Goal: Task Accomplishment & Management: Use online tool/utility

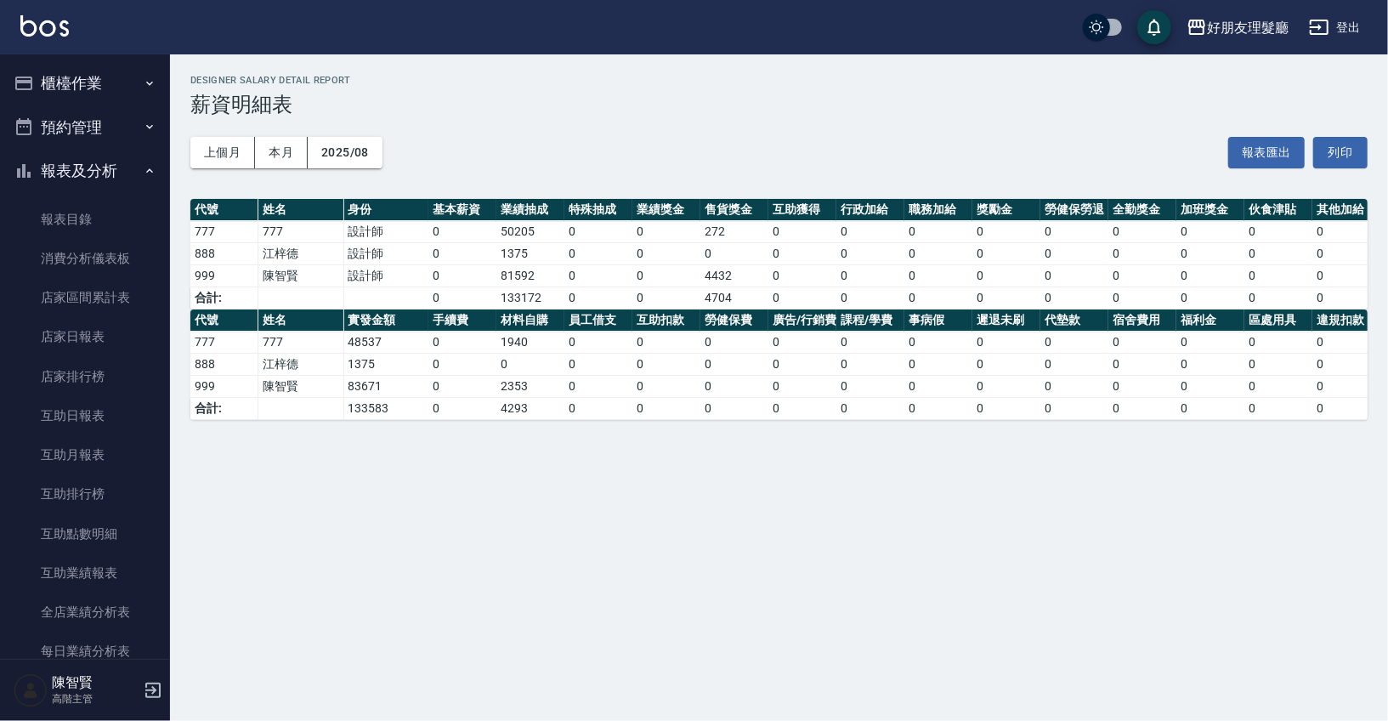
click at [66, 88] on button "櫃檯作業" at bounding box center [85, 83] width 156 height 44
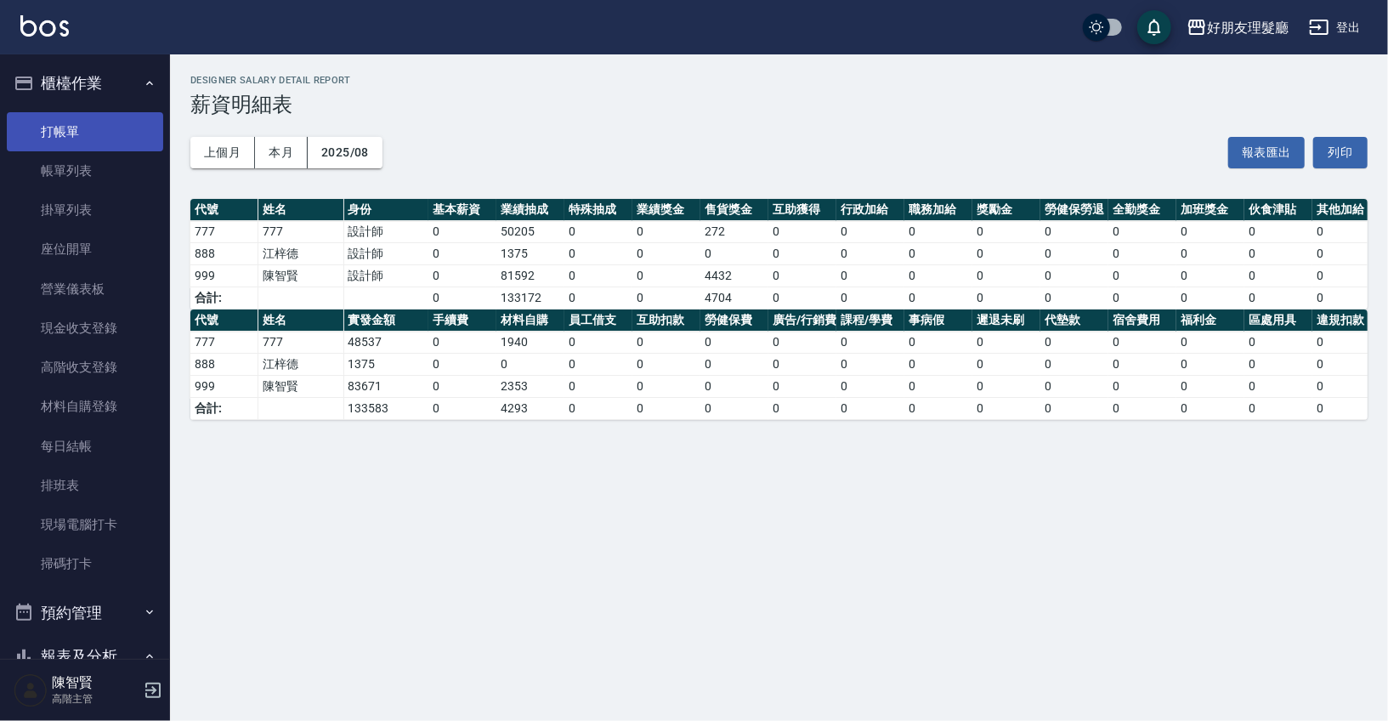
click at [78, 126] on link "打帳單" at bounding box center [85, 131] width 156 height 39
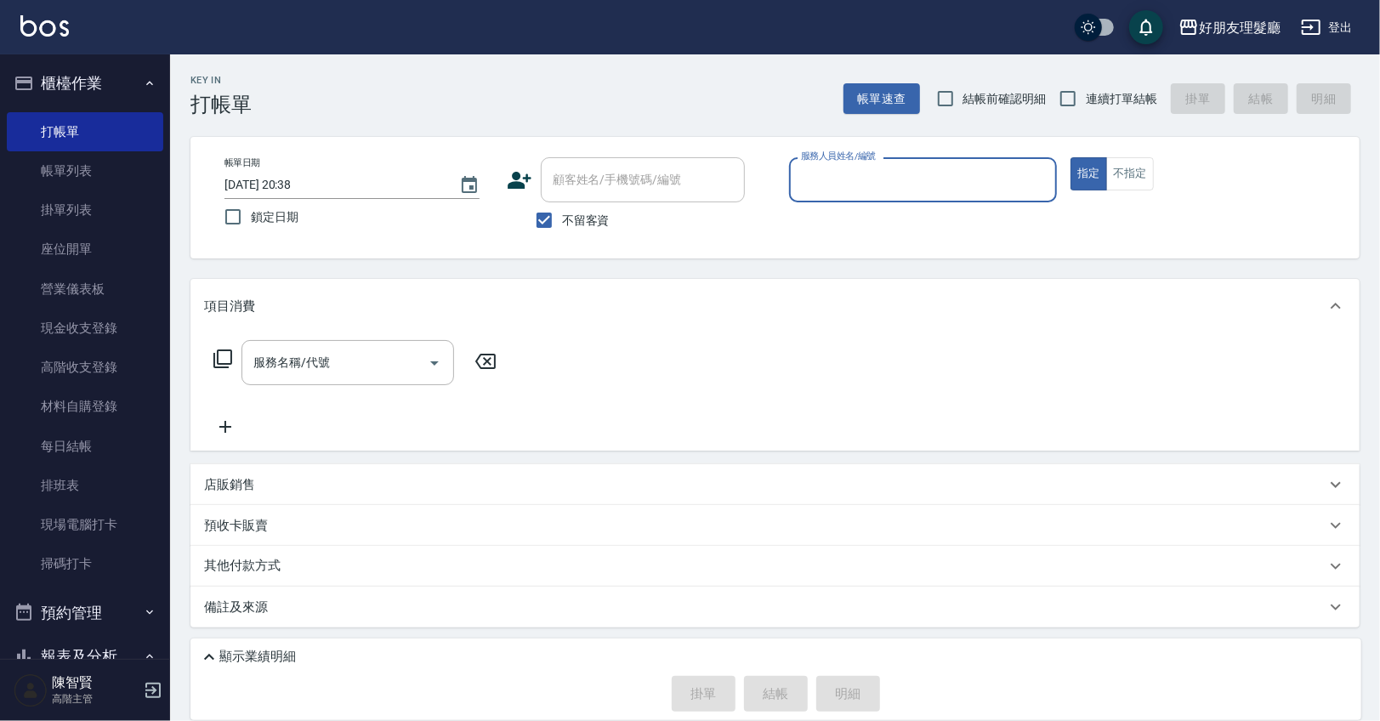
click at [946, 181] on input "服務人員姓名/編號" at bounding box center [922, 180] width 253 height 30
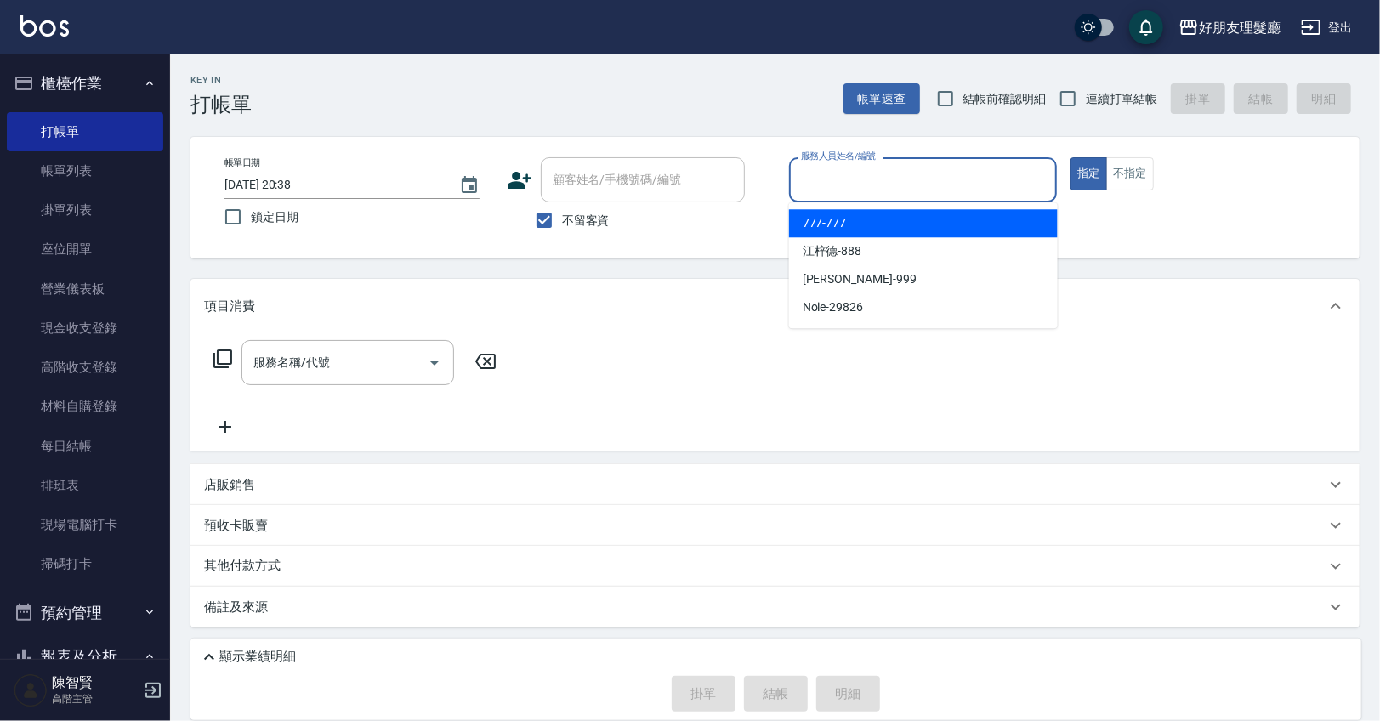
click at [930, 216] on div "777 -777" at bounding box center [923, 223] width 269 height 28
type input "777-777"
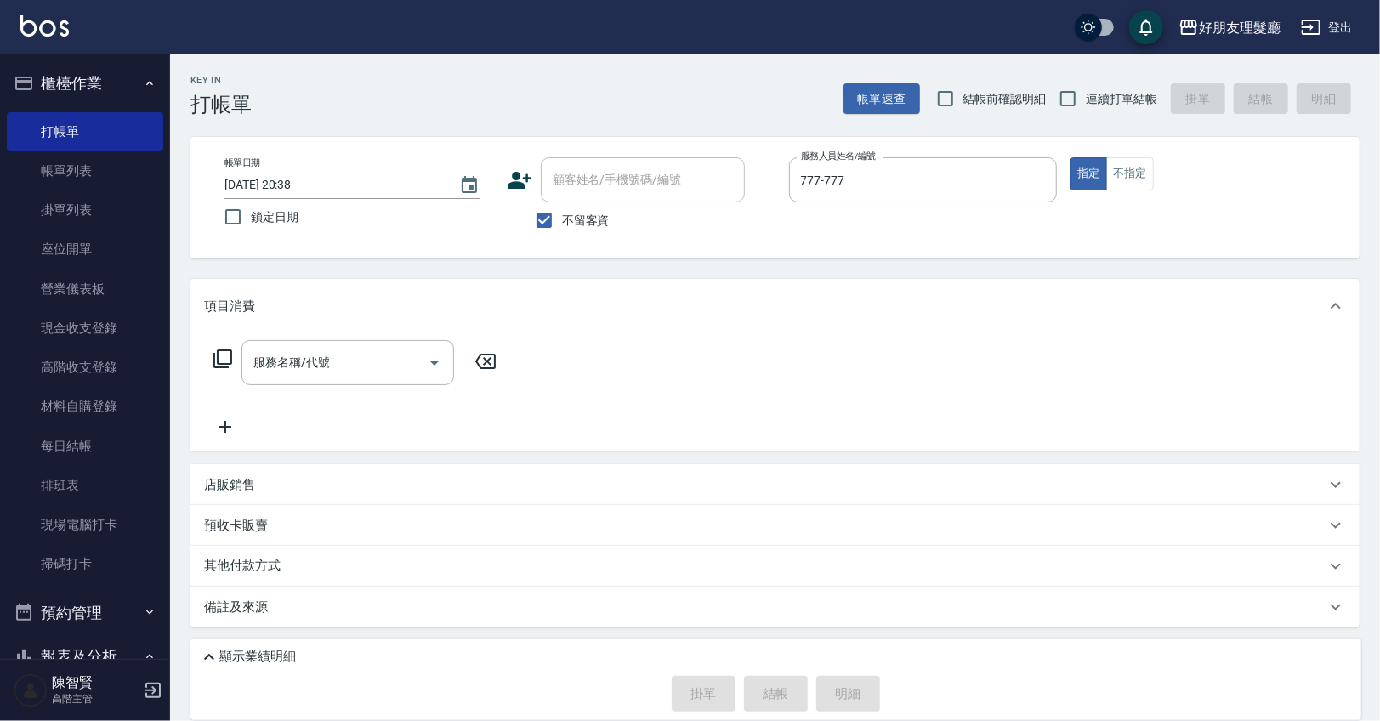
click at [220, 352] on icon at bounding box center [223, 359] width 20 height 20
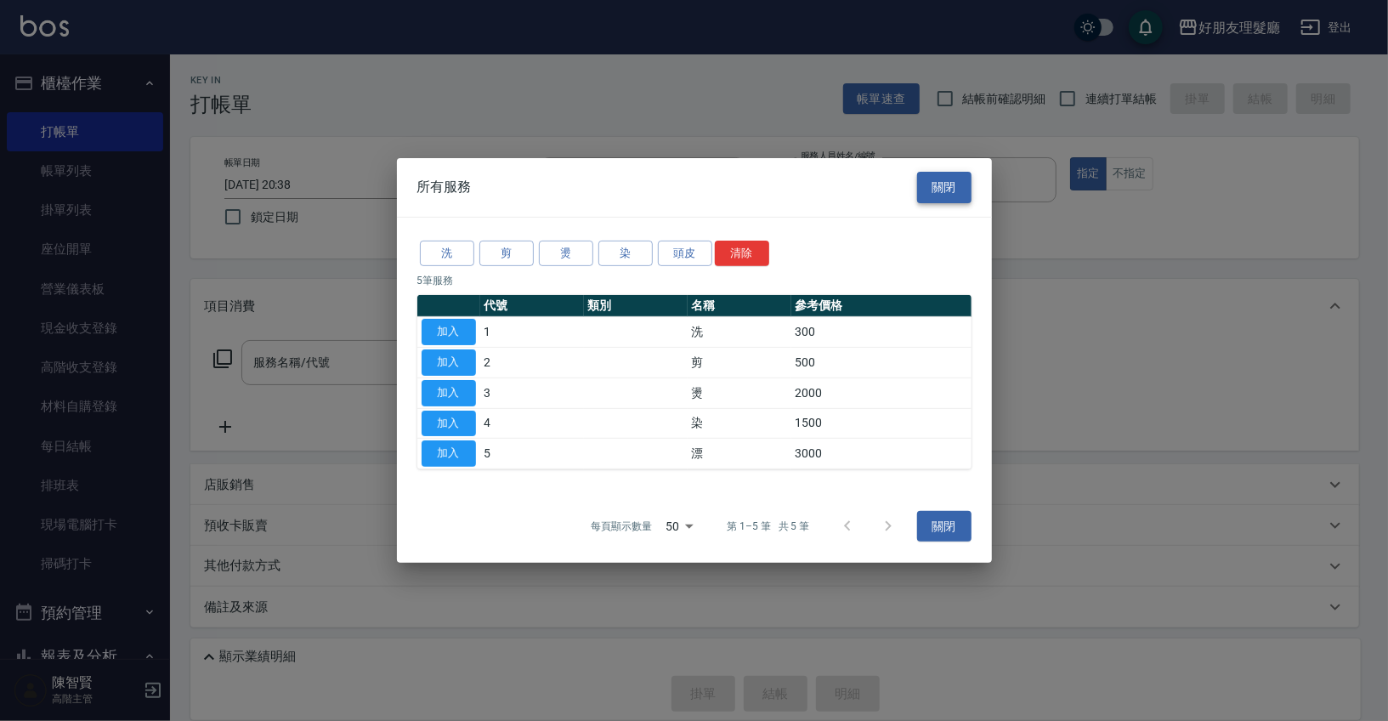
click at [950, 197] on button "關閉" at bounding box center [944, 187] width 54 height 31
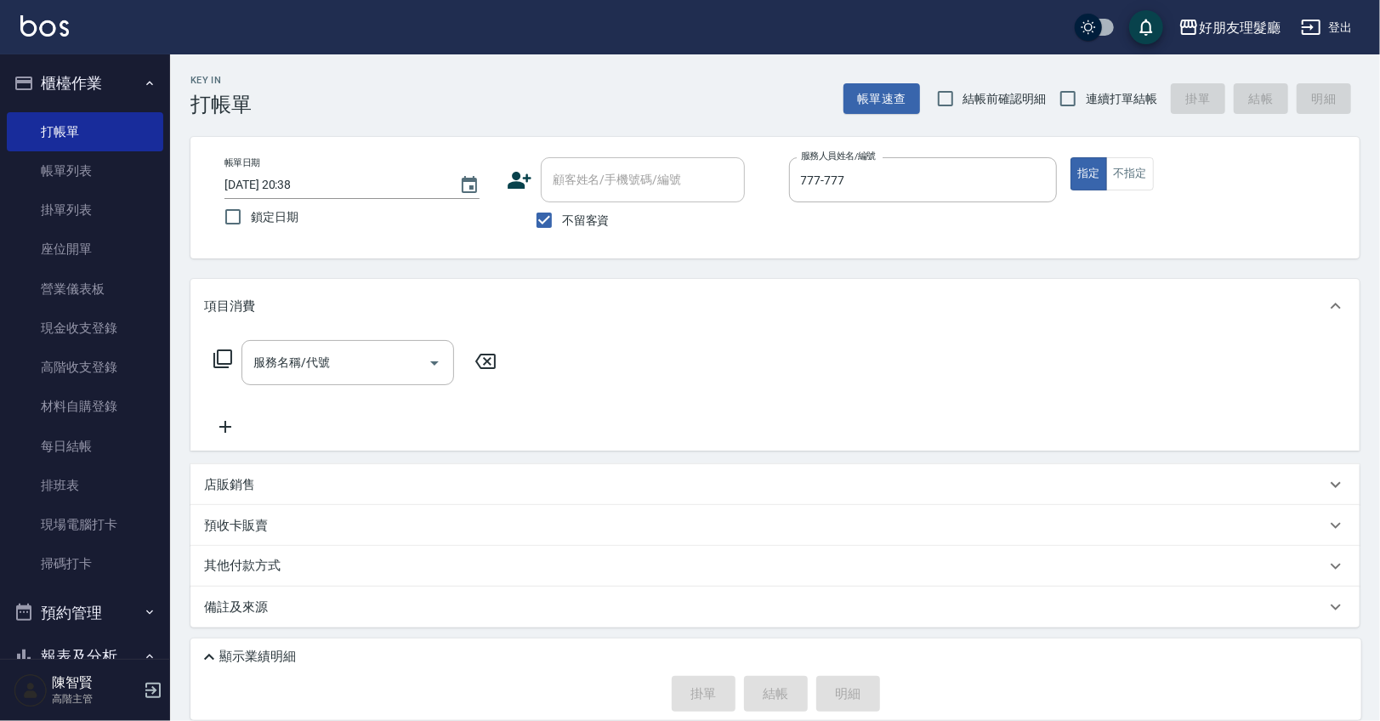
click at [218, 420] on icon at bounding box center [225, 427] width 43 height 20
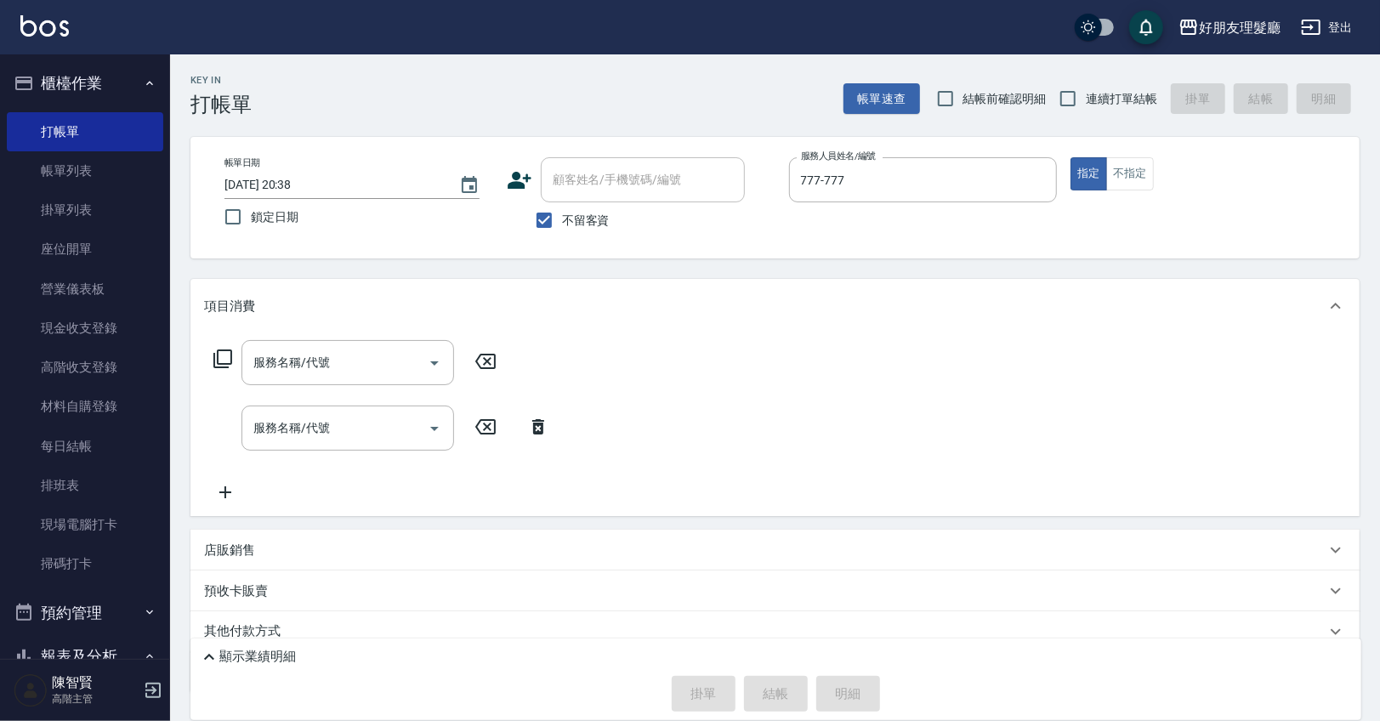
click at [223, 498] on icon at bounding box center [225, 492] width 43 height 20
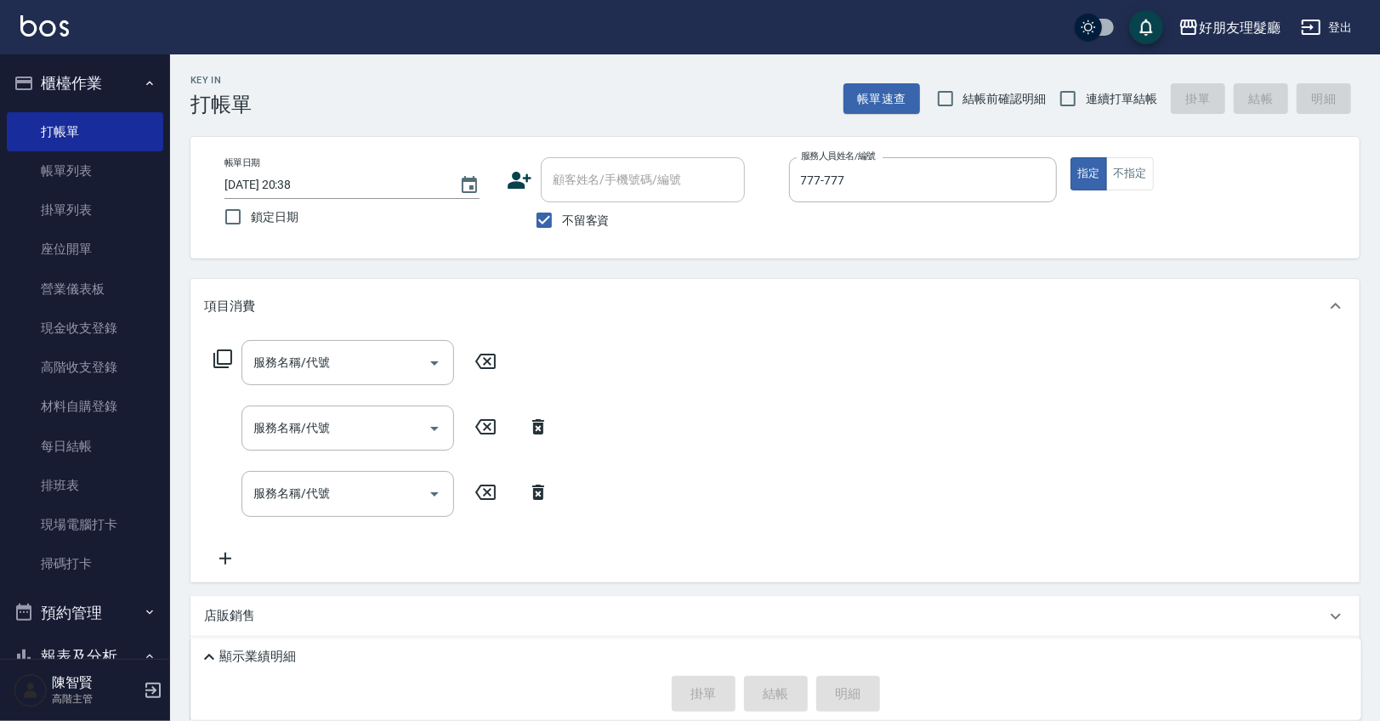
click at [224, 557] on icon at bounding box center [225, 559] width 12 height 12
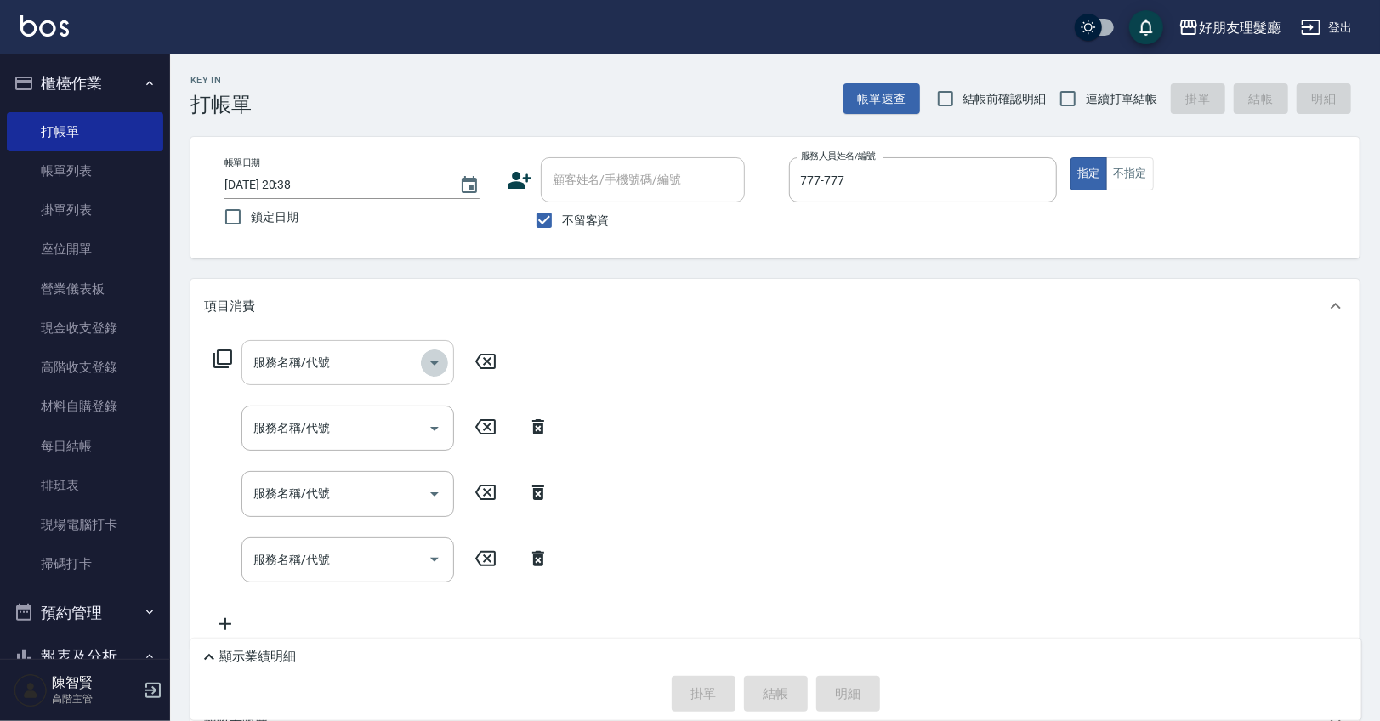
click at [432, 360] on icon "Open" at bounding box center [434, 363] width 20 height 20
click at [360, 368] on input "服務名稱/代號" at bounding box center [335, 363] width 172 height 30
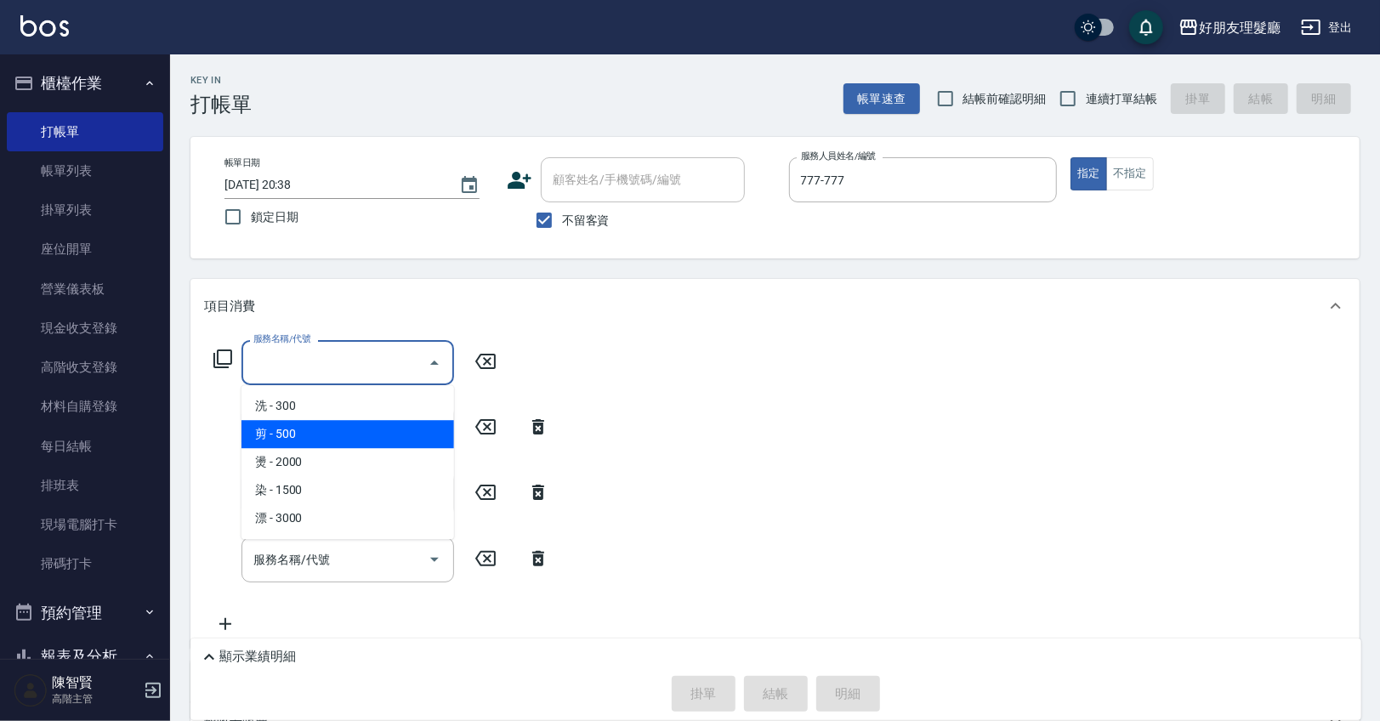
click at [347, 430] on span "剪 - 500" at bounding box center [347, 434] width 213 height 28
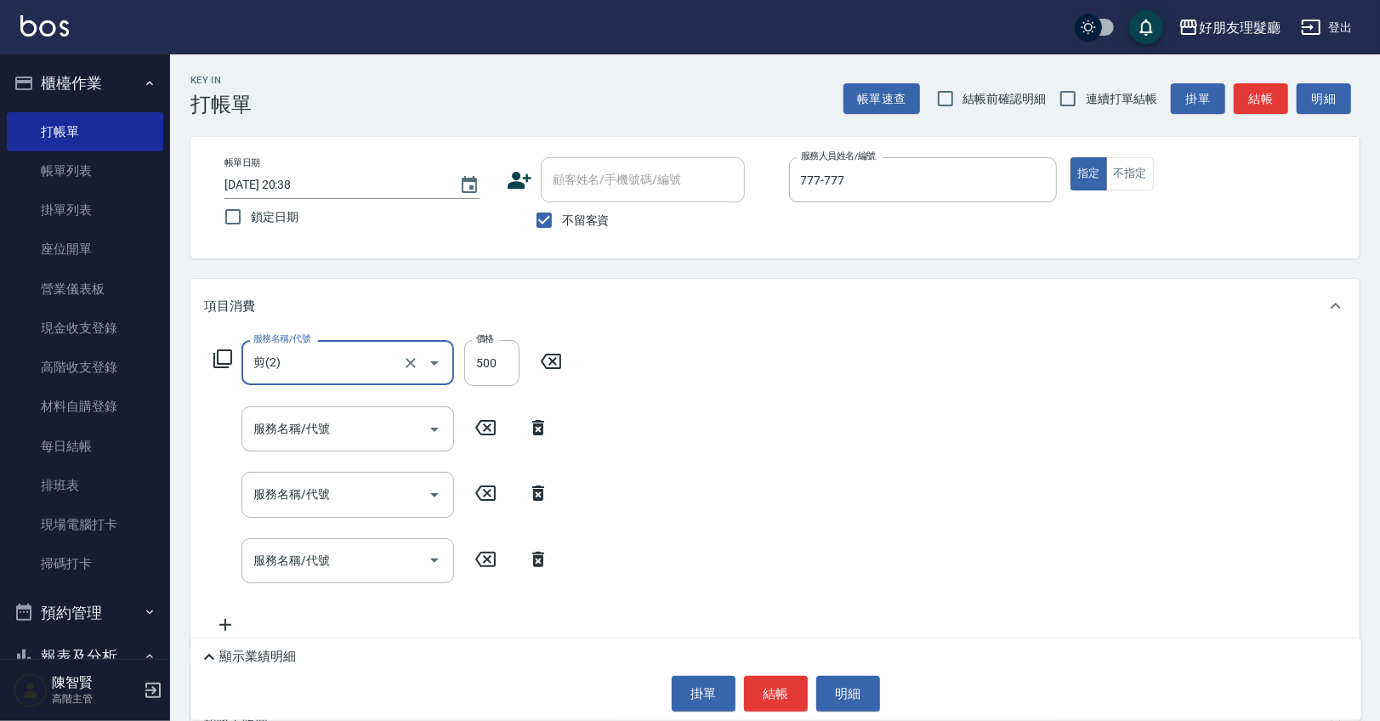
type input "剪(2)"
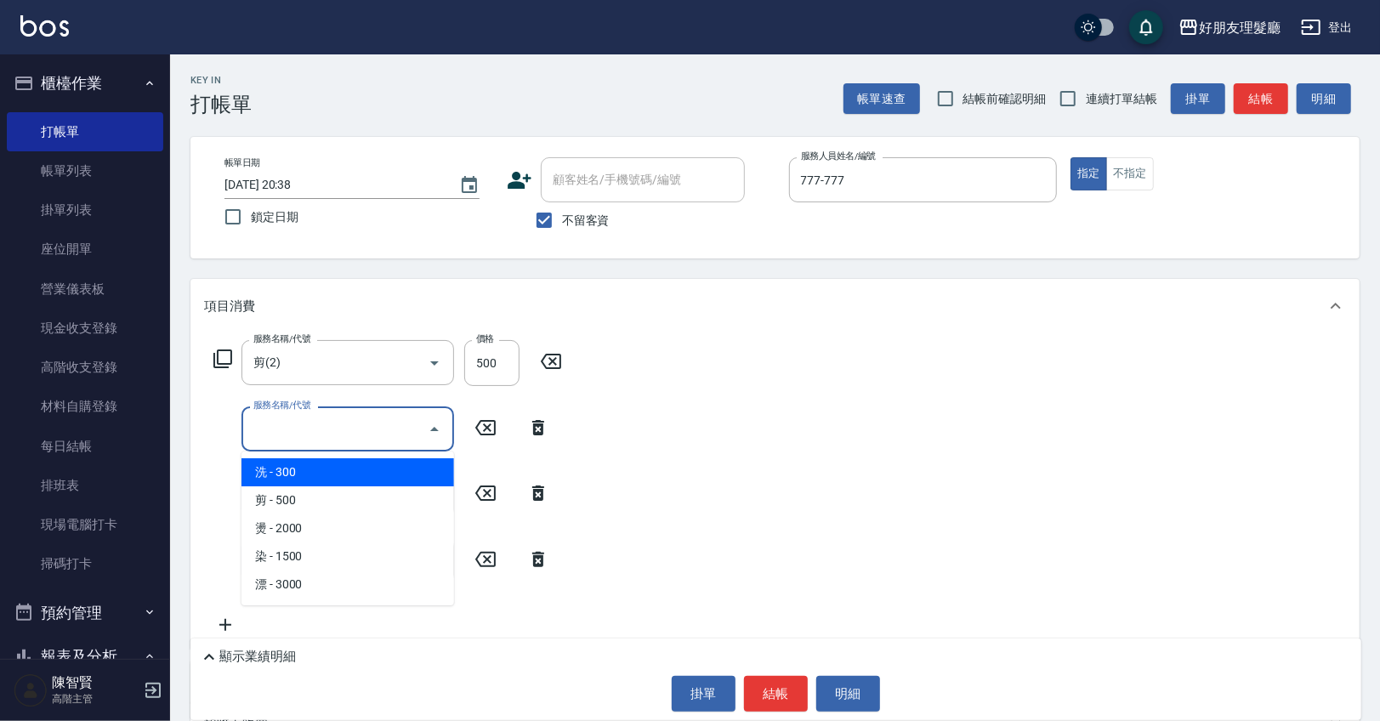
click at [357, 430] on input "服務名稱/代號" at bounding box center [335, 429] width 172 height 30
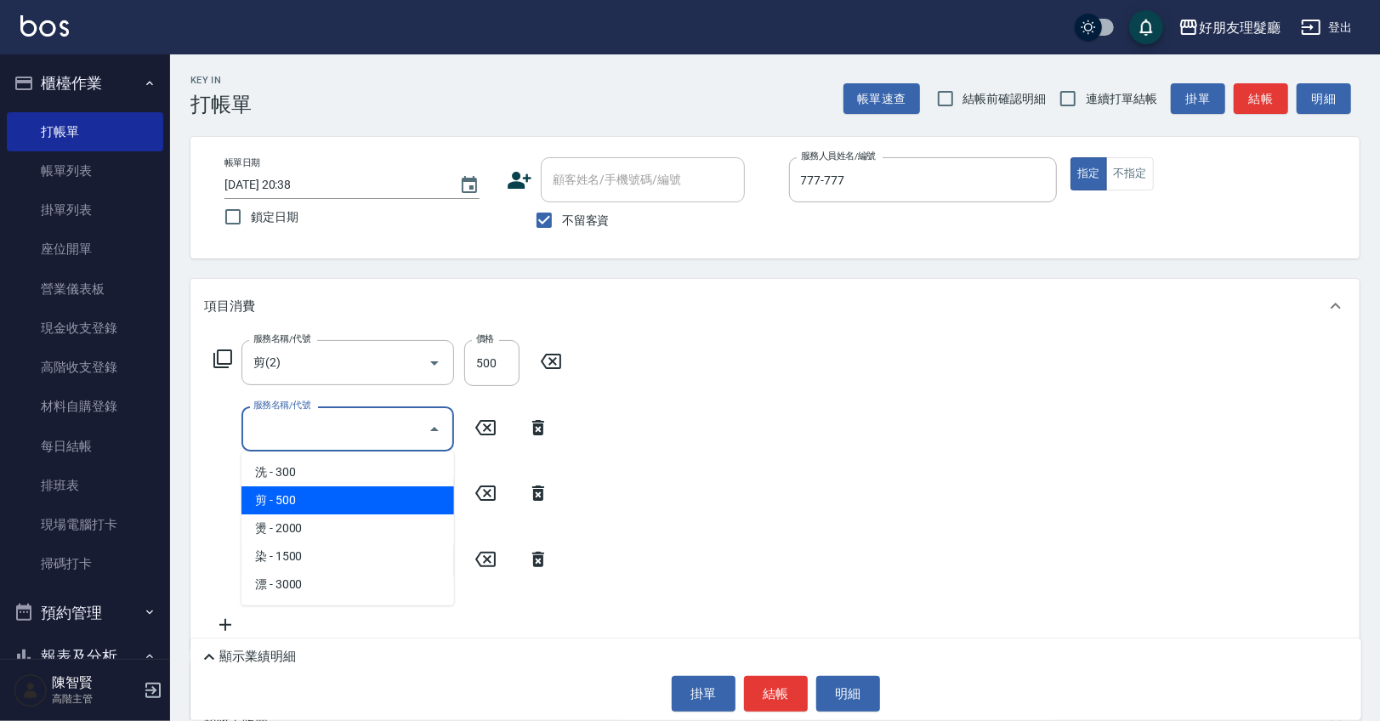
click at [354, 489] on span "剪 - 500" at bounding box center [347, 500] width 213 height 28
type input "剪(2)"
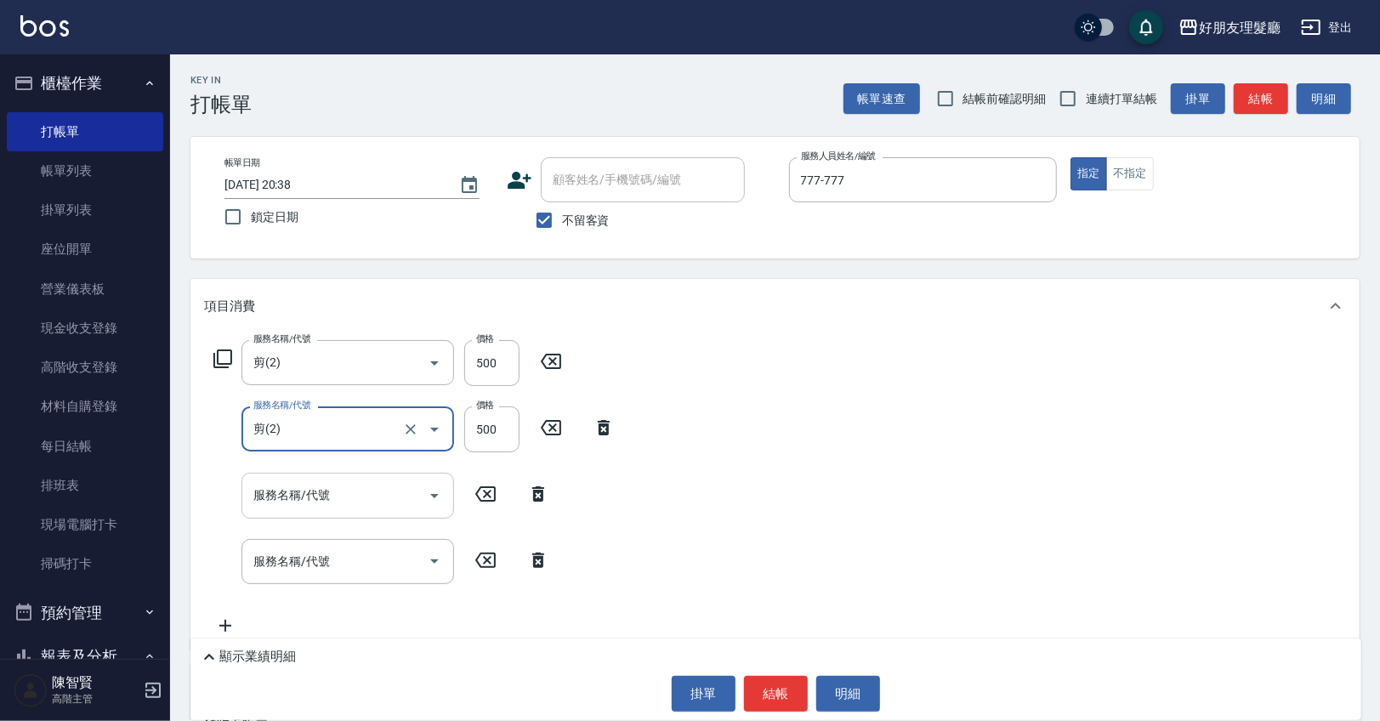
click at [354, 490] on input "服務名稱/代號" at bounding box center [335, 495] width 172 height 30
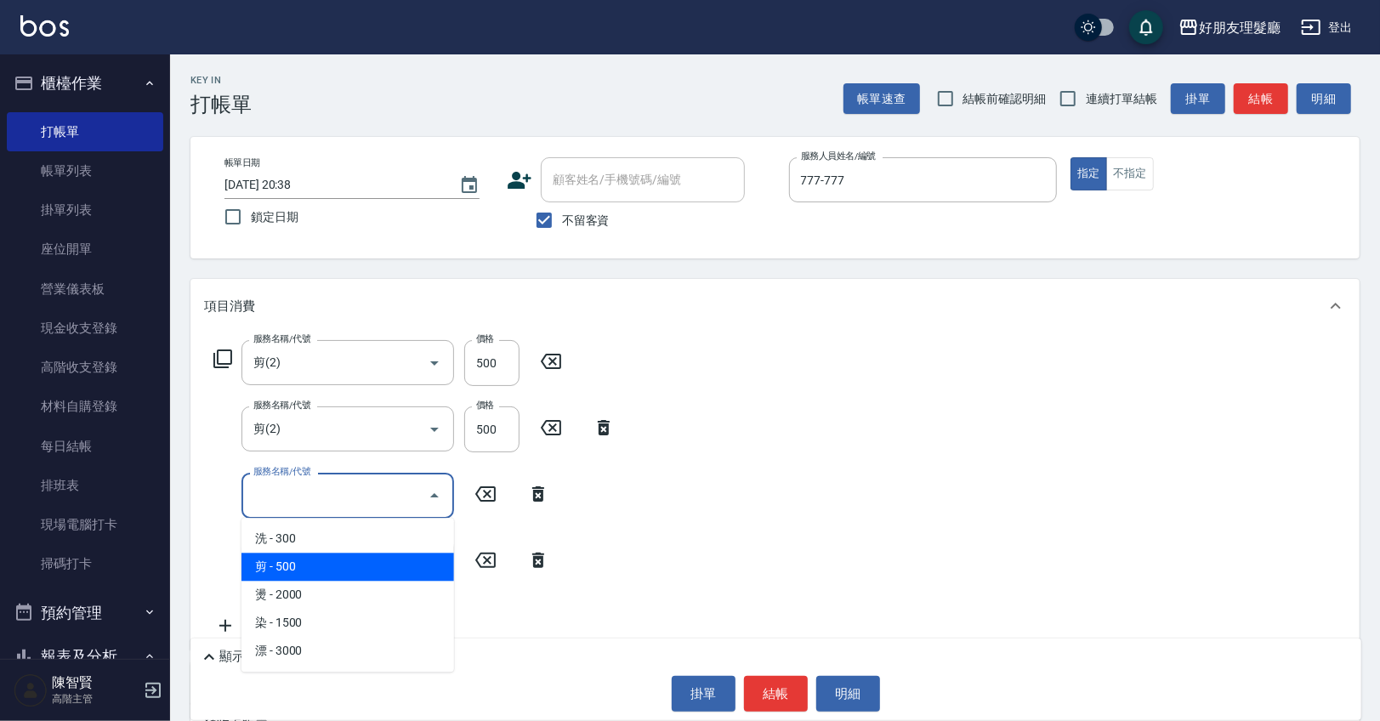
click at [348, 558] on span "剪 - 500" at bounding box center [347, 567] width 213 height 28
type input "剪(2)"
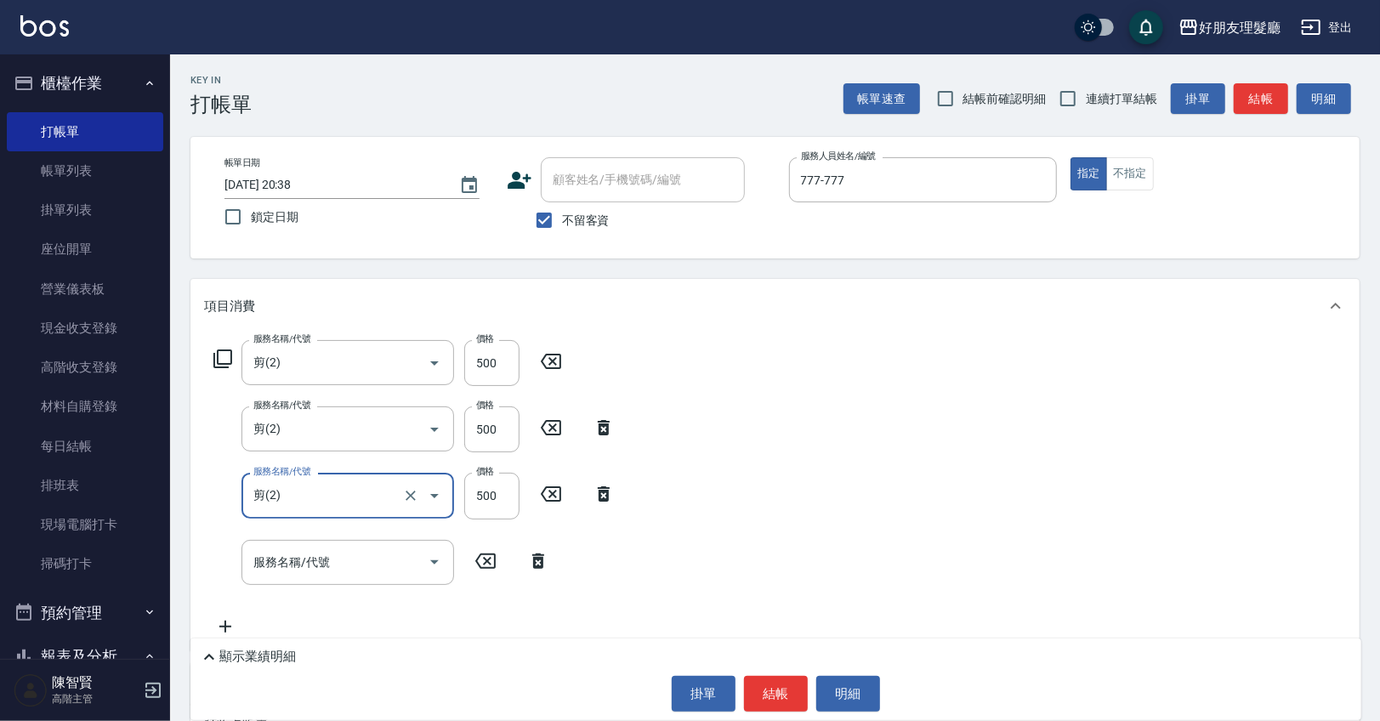
click at [348, 558] on input "服務名稱/代號" at bounding box center [335, 562] width 172 height 30
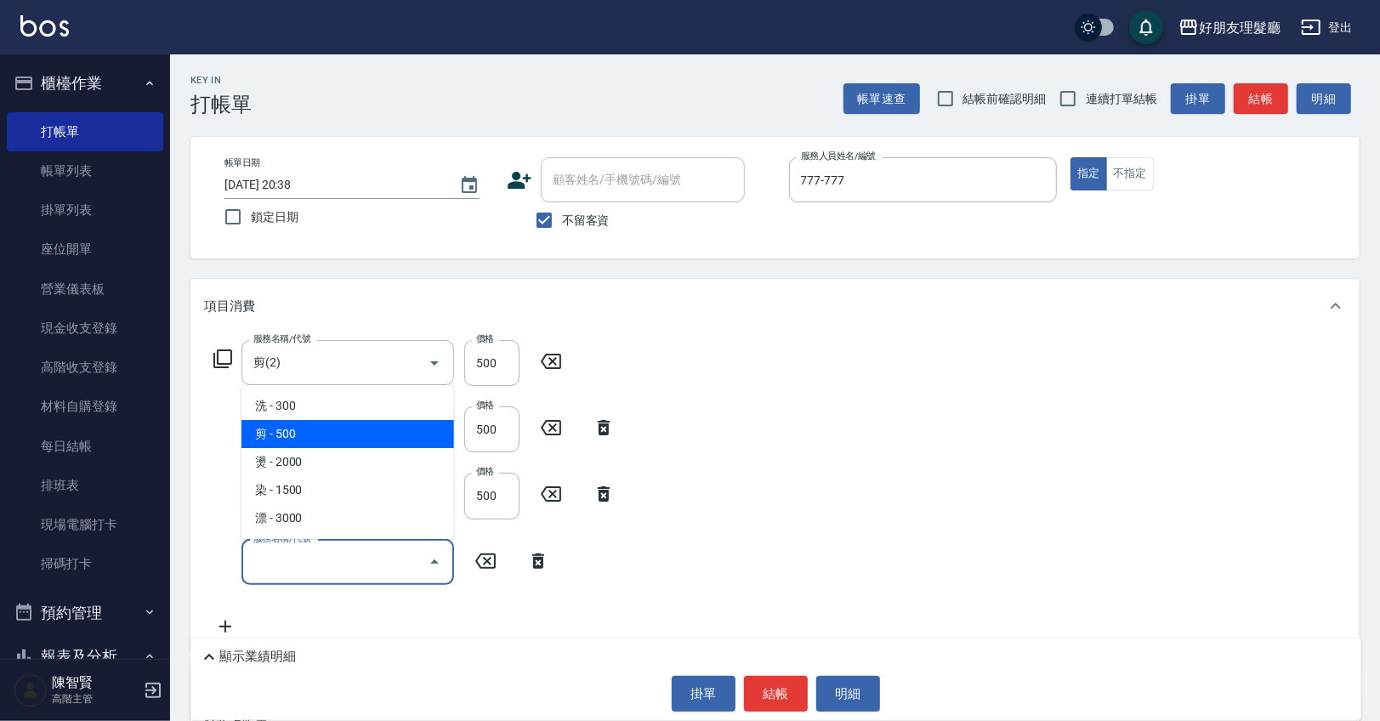
click at [341, 427] on span "剪 - 500" at bounding box center [347, 434] width 213 height 28
type input "剪(2)"
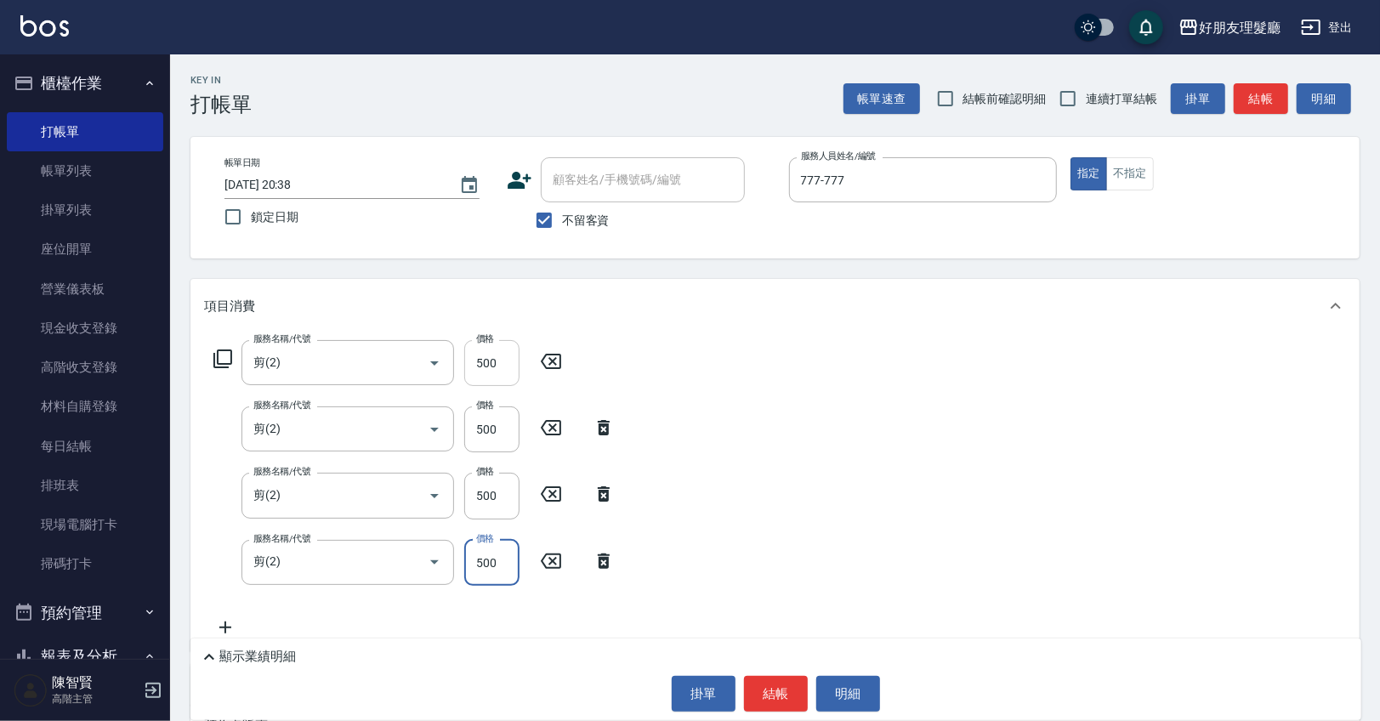
click at [492, 364] on input "500" at bounding box center [491, 363] width 55 height 46
type input "600"
click at [481, 442] on input "500" at bounding box center [491, 429] width 55 height 46
type input "600"
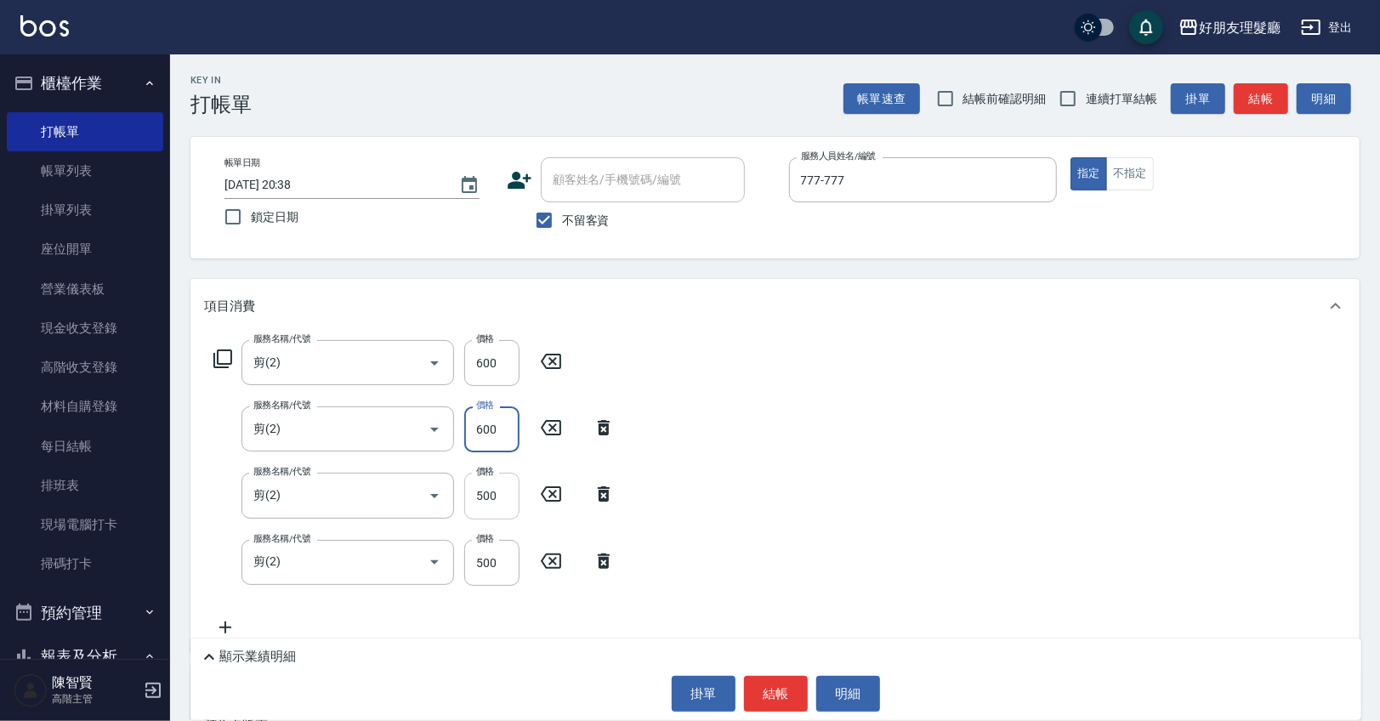
click at [493, 491] on input "500" at bounding box center [491, 496] width 55 height 46
type input "600"
click at [798, 670] on div "顯示業績明細 掛單 結帳 明細" at bounding box center [775, 679] width 1171 height 82
click at [786, 689] on button "結帳" at bounding box center [776, 694] width 64 height 36
